Goal: Transaction & Acquisition: Subscribe to service/newsletter

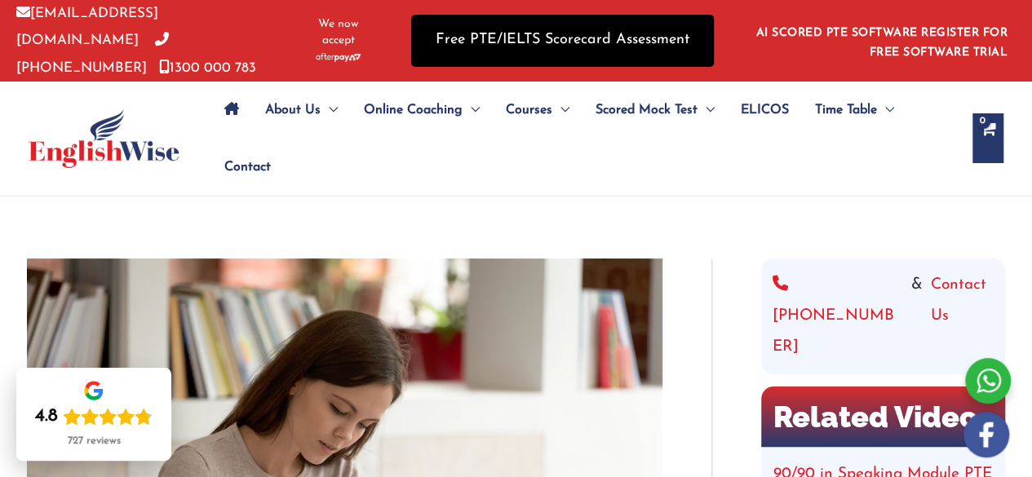
click at [601, 47] on link "Free PTE/IELTS Scorecard Assessment" at bounding box center [562, 40] width 303 height 51
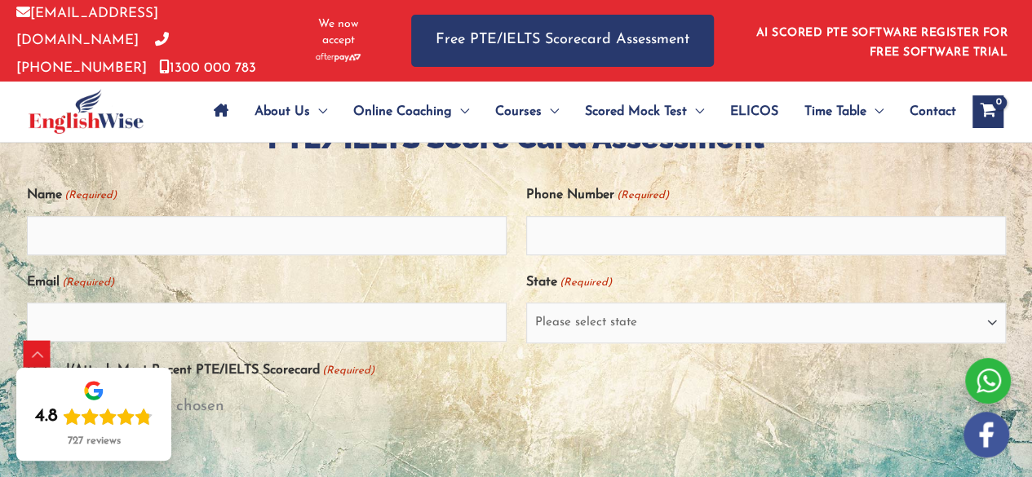
scroll to position [363, 0]
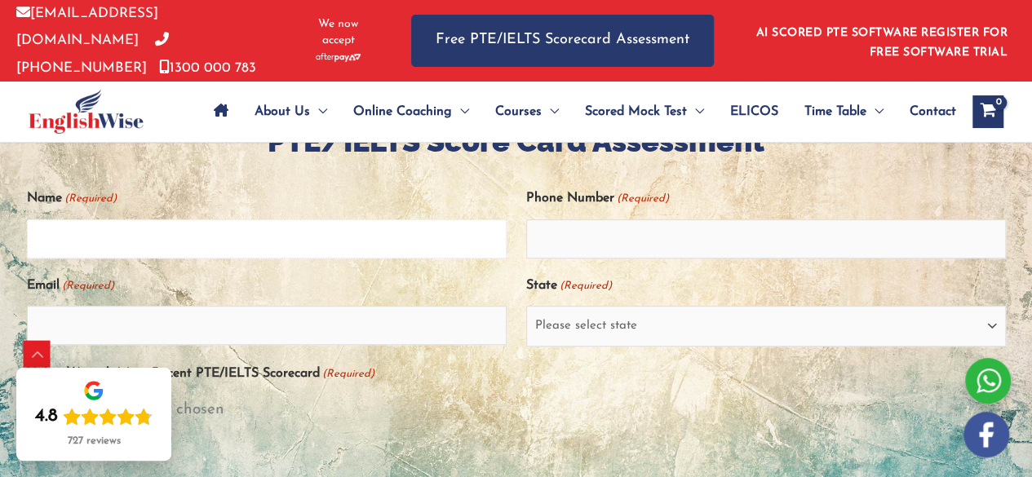
click at [213, 252] on input "Name (Required)" at bounding box center [267, 238] width 480 height 39
click at [657, 312] on select "Please select state New South Wales (NSW) Victoria (VIC) Queensland (QLD) South…" at bounding box center [766, 326] width 480 height 41
select select "New South Wales (NSW)"
click at [526, 306] on select "Please select state New South Wales (NSW) Victoria (VIC) Queensland (QLD) South…" at bounding box center [766, 326] width 480 height 41
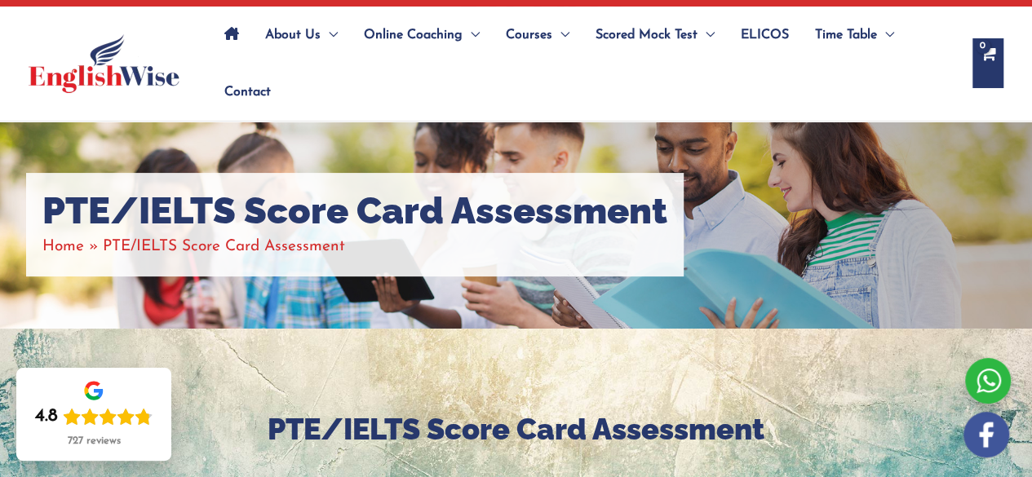
scroll to position [151, 0]
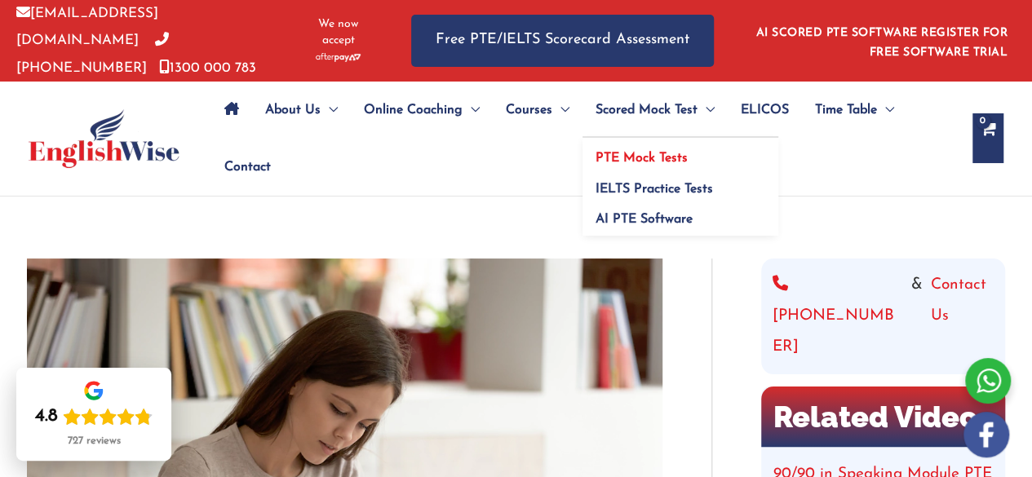
click at [643, 153] on span "PTE Mock Tests" at bounding box center [641, 158] width 92 height 13
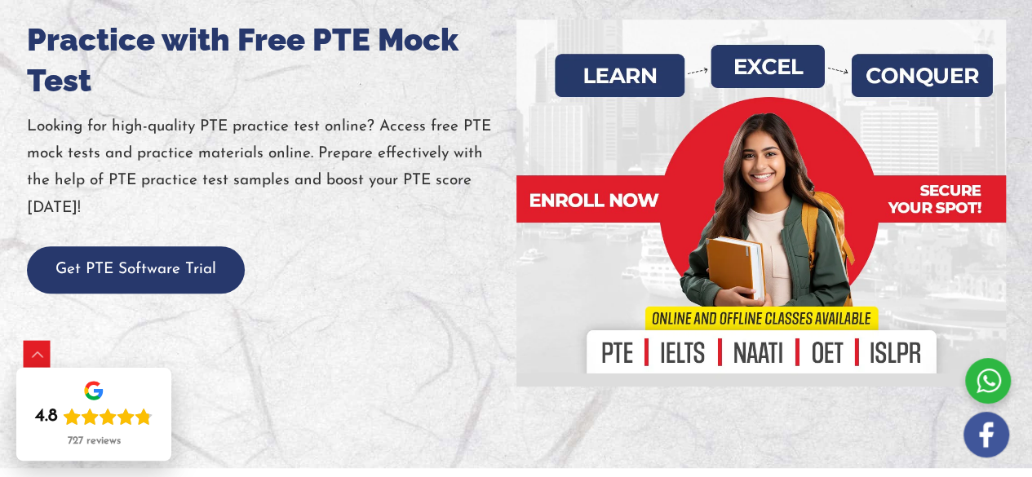
scroll to position [260, 0]
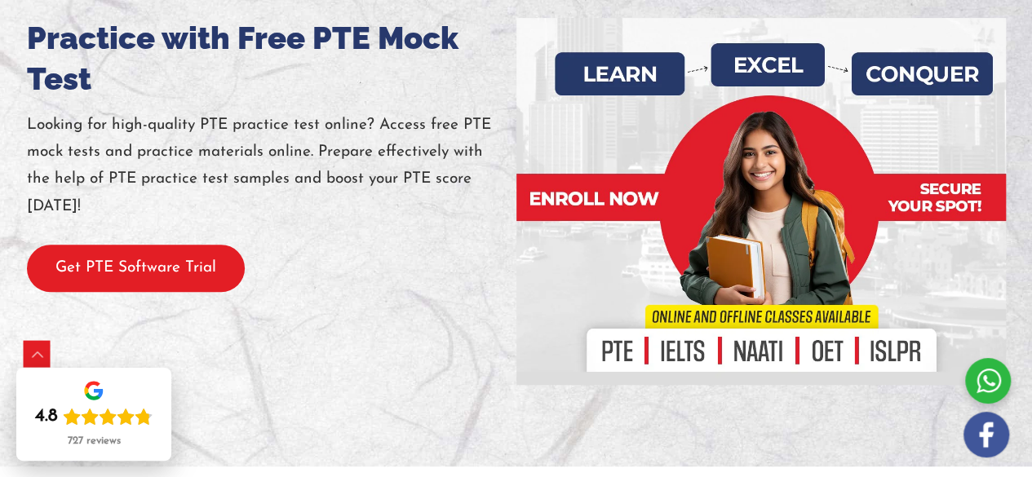
click at [176, 267] on button "Get PTE Software Trial" at bounding box center [136, 269] width 218 height 48
